Goal: Task Accomplishment & Management: Use online tool/utility

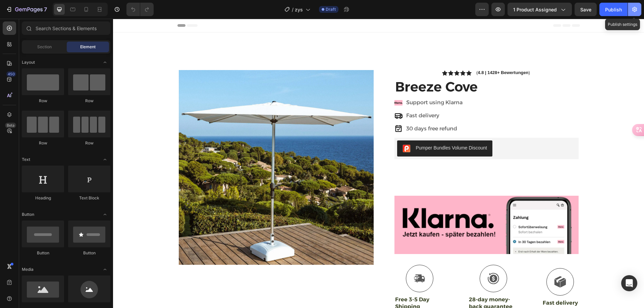
click at [638, 13] on button "button" at bounding box center [634, 9] width 13 height 13
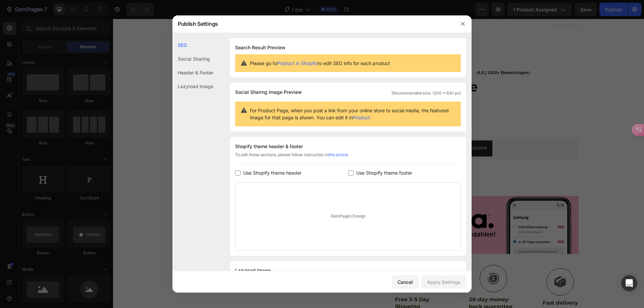
click at [378, 174] on span "Use Shopify theme footer" at bounding box center [384, 173] width 56 height 8
checkbox input "true"
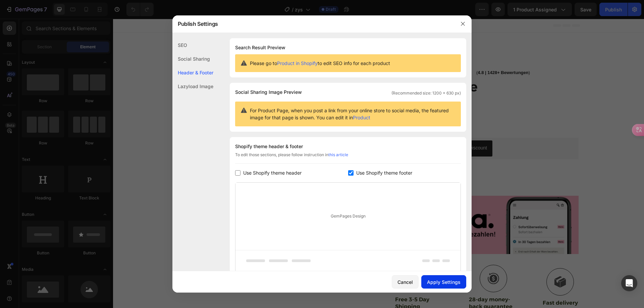
click at [435, 283] on div "Apply Settings" at bounding box center [444, 282] width 34 height 7
click at [460, 19] on button "button" at bounding box center [463, 23] width 11 height 11
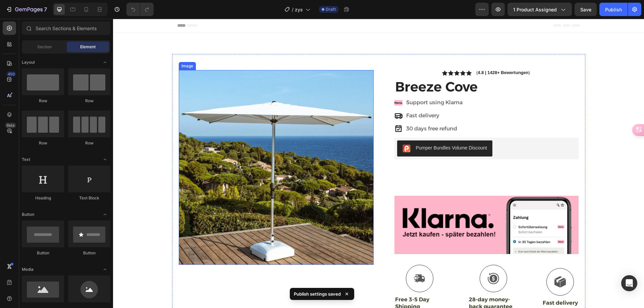
click at [245, 100] on img at bounding box center [276, 167] width 195 height 195
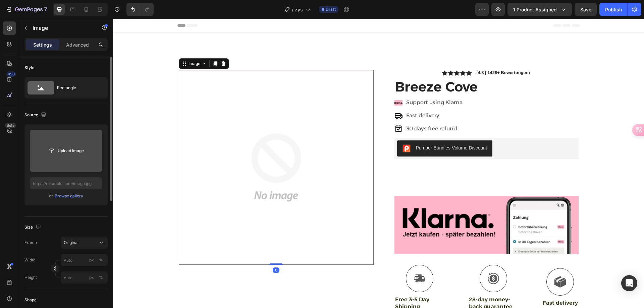
click at [71, 153] on input "file" at bounding box center [66, 150] width 46 height 11
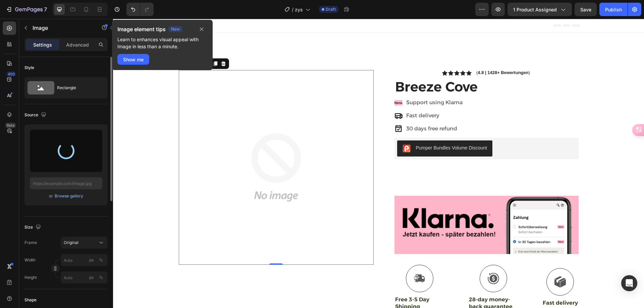
type input "[URL][DOMAIN_NAME]"
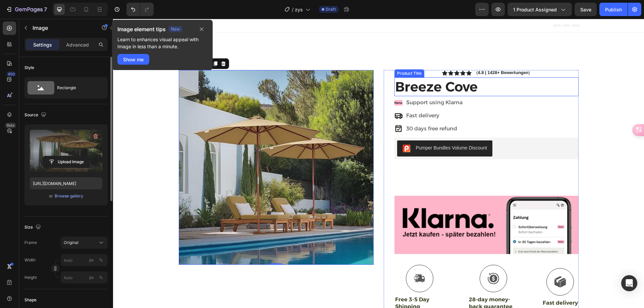
click at [426, 88] on h1 "Breeze Cove" at bounding box center [487, 87] width 184 height 19
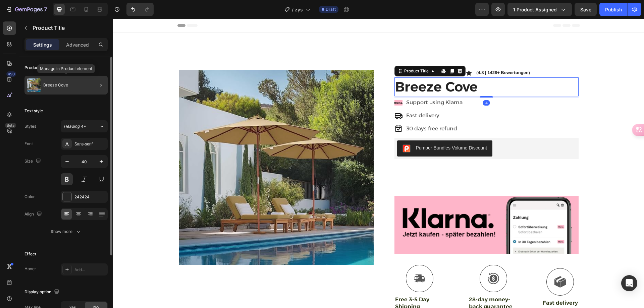
click at [69, 89] on div "Breeze Cove" at bounding box center [66, 85] width 83 height 19
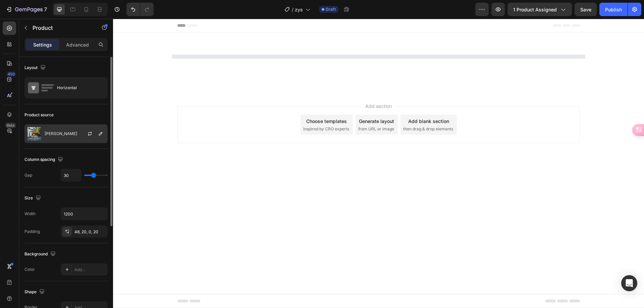
click at [55, 129] on div "[PERSON_NAME]" at bounding box center [66, 134] width 83 height 19
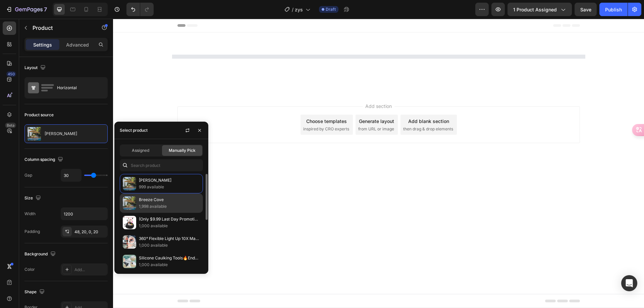
click at [166, 205] on p "1,998 available" at bounding box center [169, 206] width 61 height 7
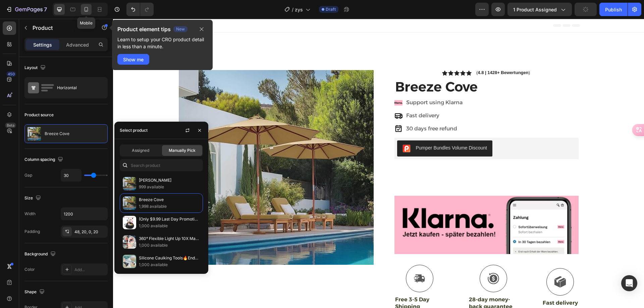
click at [88, 11] on icon at bounding box center [86, 9] width 7 height 7
type input "16"
type input "100%"
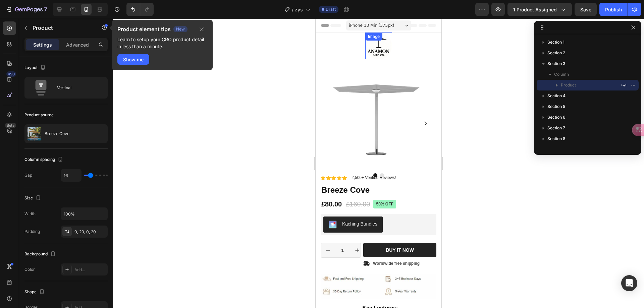
click at [377, 51] on img at bounding box center [379, 46] width 27 height 27
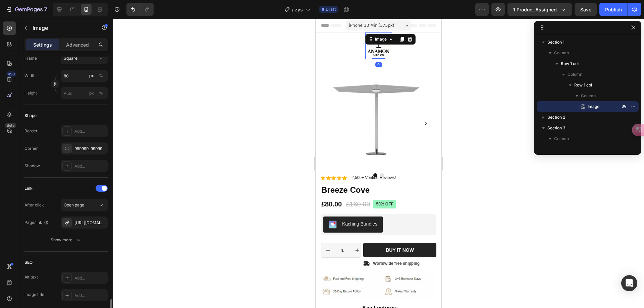
scroll to position [305, 0]
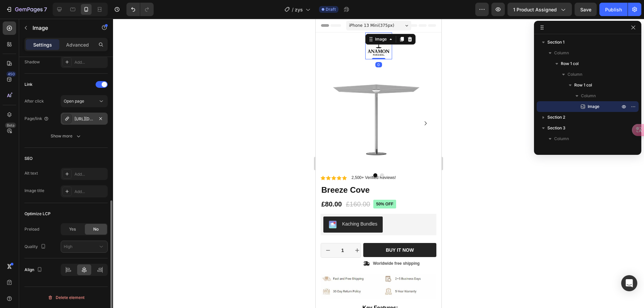
click at [94, 118] on div "[URL][DOMAIN_NAME]" at bounding box center [84, 119] width 47 height 12
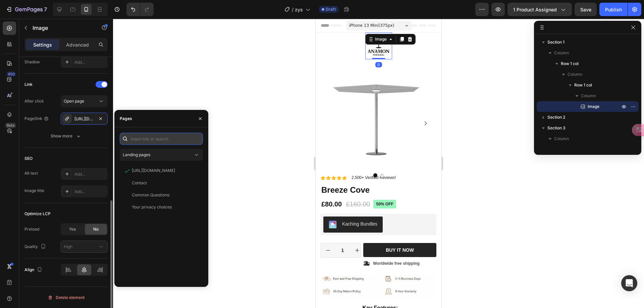
click at [157, 136] on input "text" at bounding box center [161, 139] width 83 height 12
paste input "[URL][DOMAIN_NAME][PERSON_NAME]"
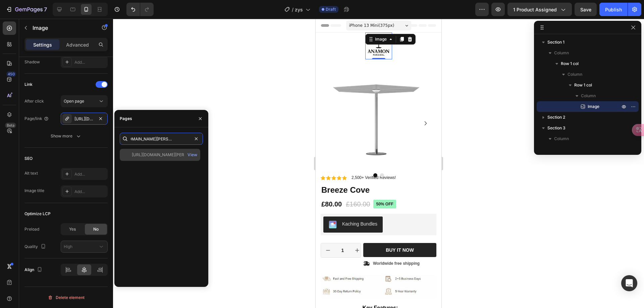
type input "[URL][DOMAIN_NAME][PERSON_NAME]"
click at [149, 156] on div "[URL][DOMAIN_NAME][PERSON_NAME]" at bounding box center [164, 155] width 64 height 6
click at [260, 134] on div at bounding box center [378, 164] width 531 height 290
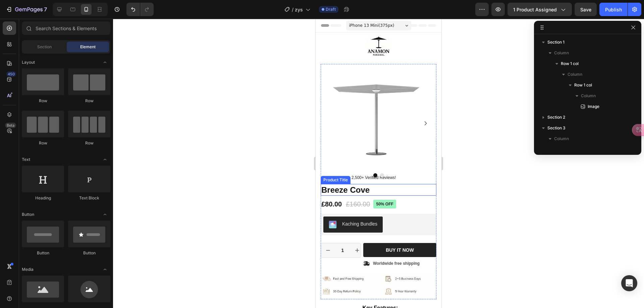
click at [337, 191] on h1 "Breeze Cove" at bounding box center [379, 190] width 116 height 12
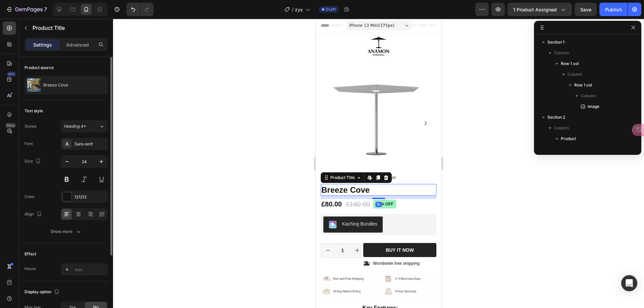
scroll to position [138, 0]
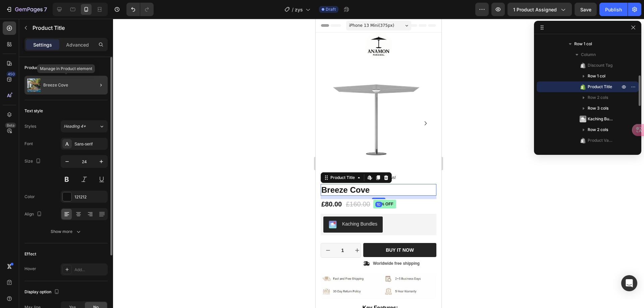
click at [61, 85] on p "Breeze Cove" at bounding box center [55, 85] width 25 height 5
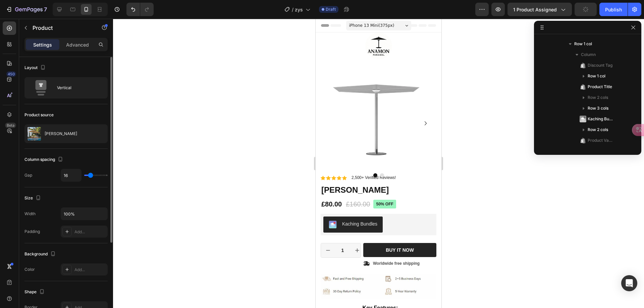
scroll to position [52, 0]
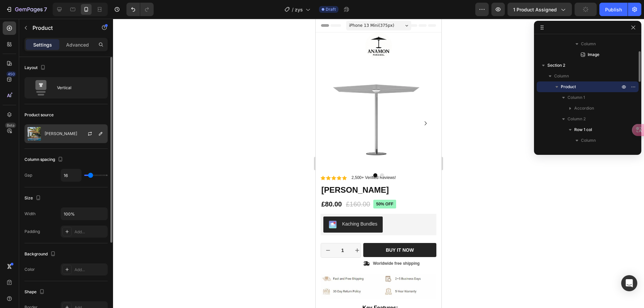
click at [58, 132] on div "[PERSON_NAME]" at bounding box center [66, 134] width 83 height 19
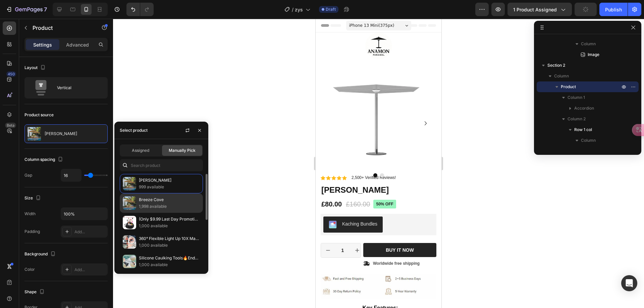
click at [170, 201] on p "Breeze Cove" at bounding box center [169, 200] width 61 height 7
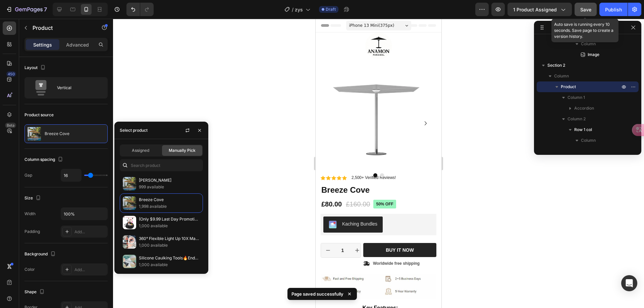
click at [585, 11] on span "Save" at bounding box center [586, 10] width 11 height 6
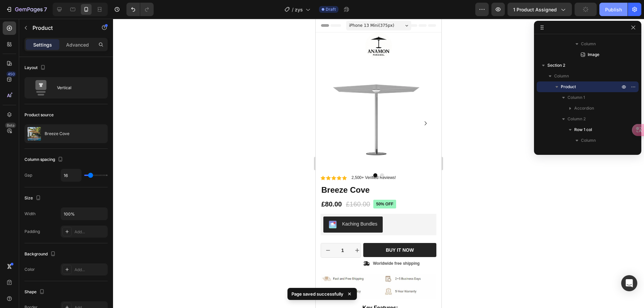
click at [617, 11] on div "Publish" at bounding box center [613, 9] width 17 height 7
